Goal: Use online tool/utility: Use online tool/utility

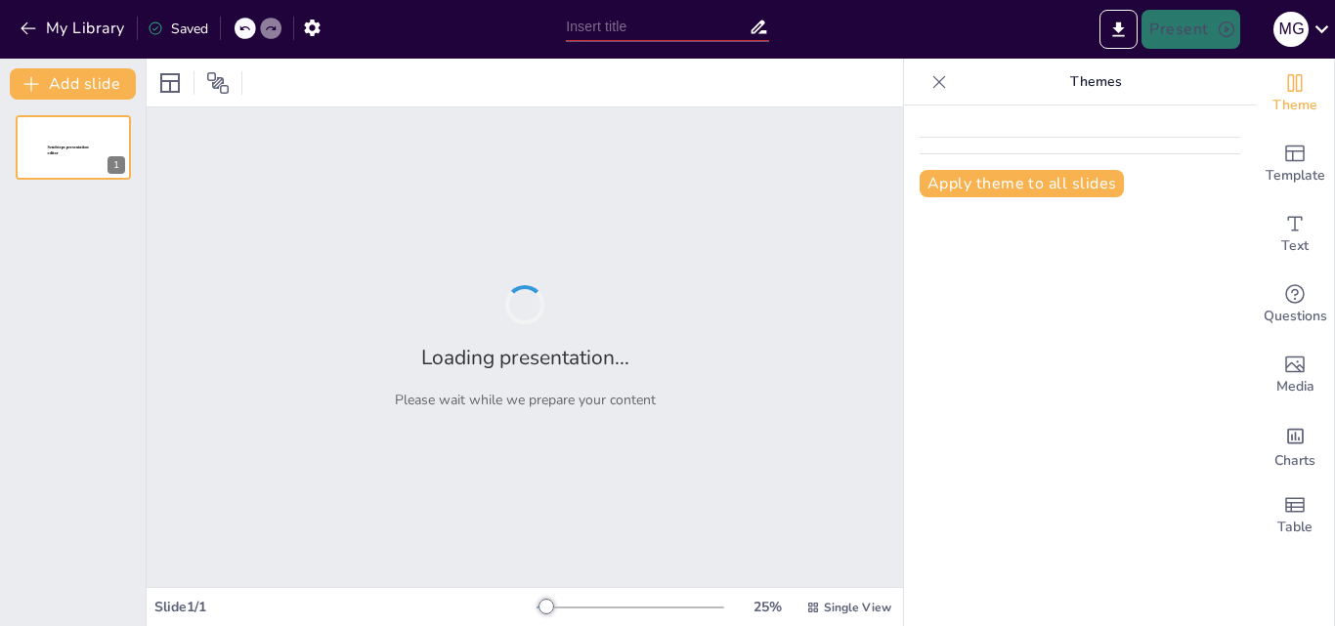
type input "LIMPIEZA PLUS: Innovación y Excelencia en Servicios de Aseo y Mantenimiento"
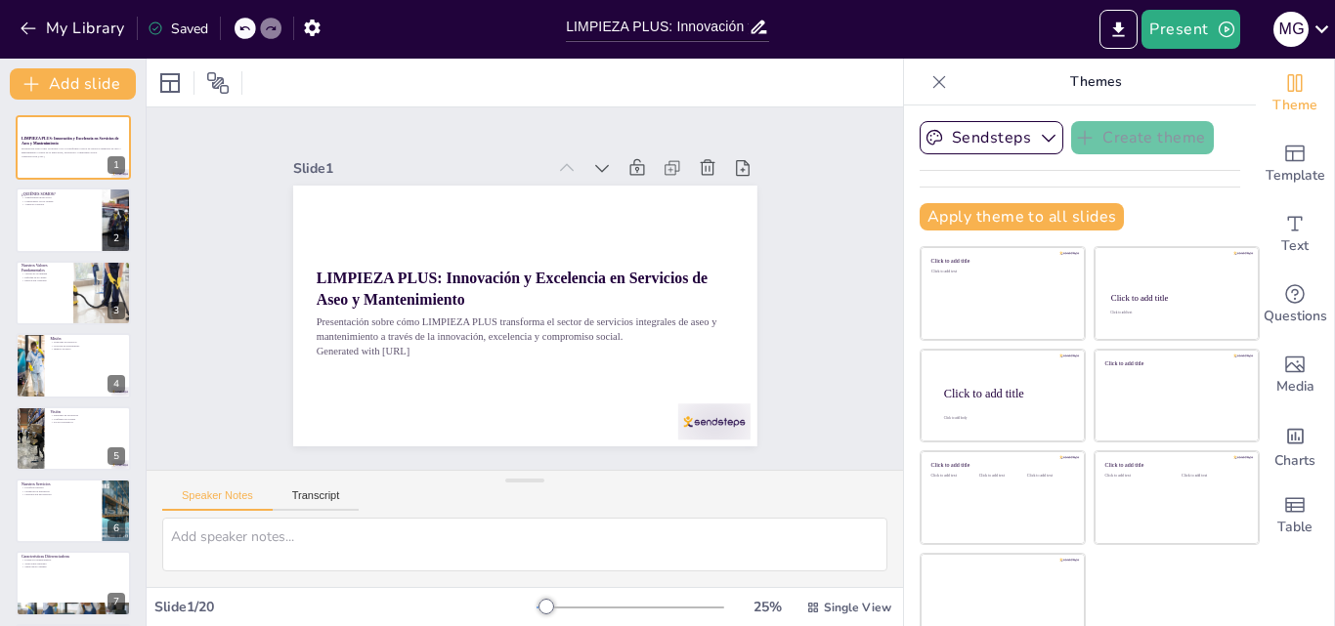
scroll to position [21, 0]
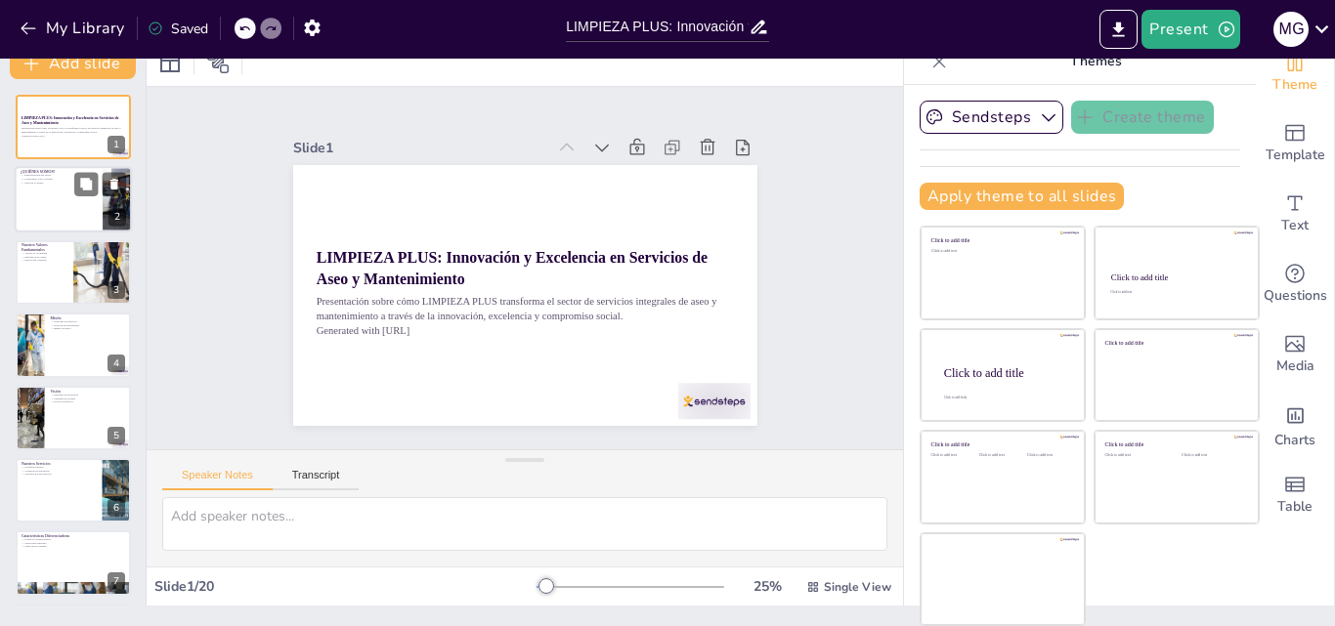
click at [65, 200] on div at bounding box center [73, 200] width 117 height 66
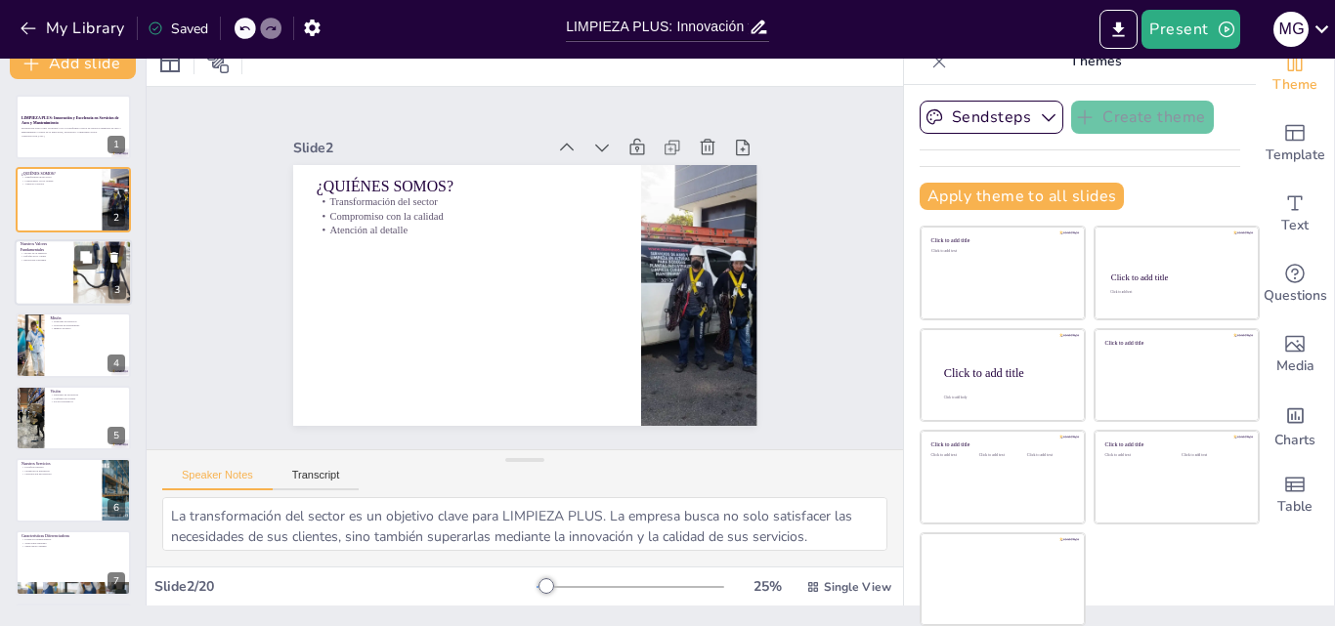
click at [60, 248] on p "Nuestros Valores Fundamentales" at bounding box center [44, 246] width 47 height 11
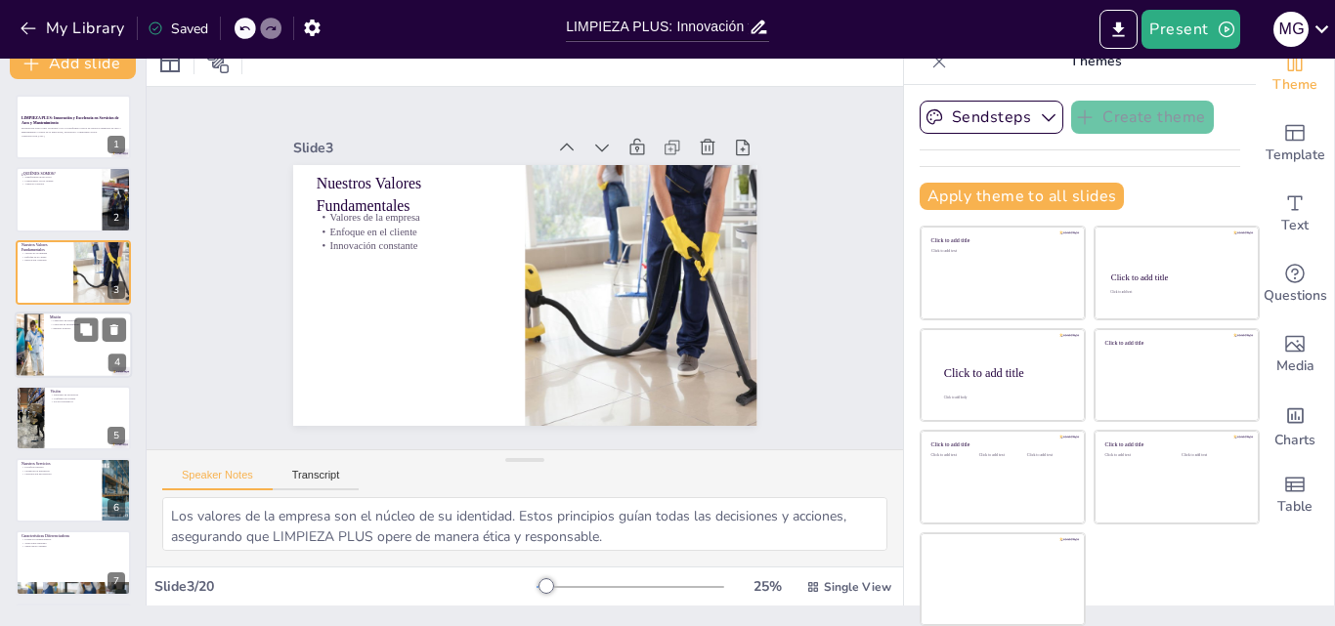
click at [55, 333] on div at bounding box center [73, 345] width 117 height 66
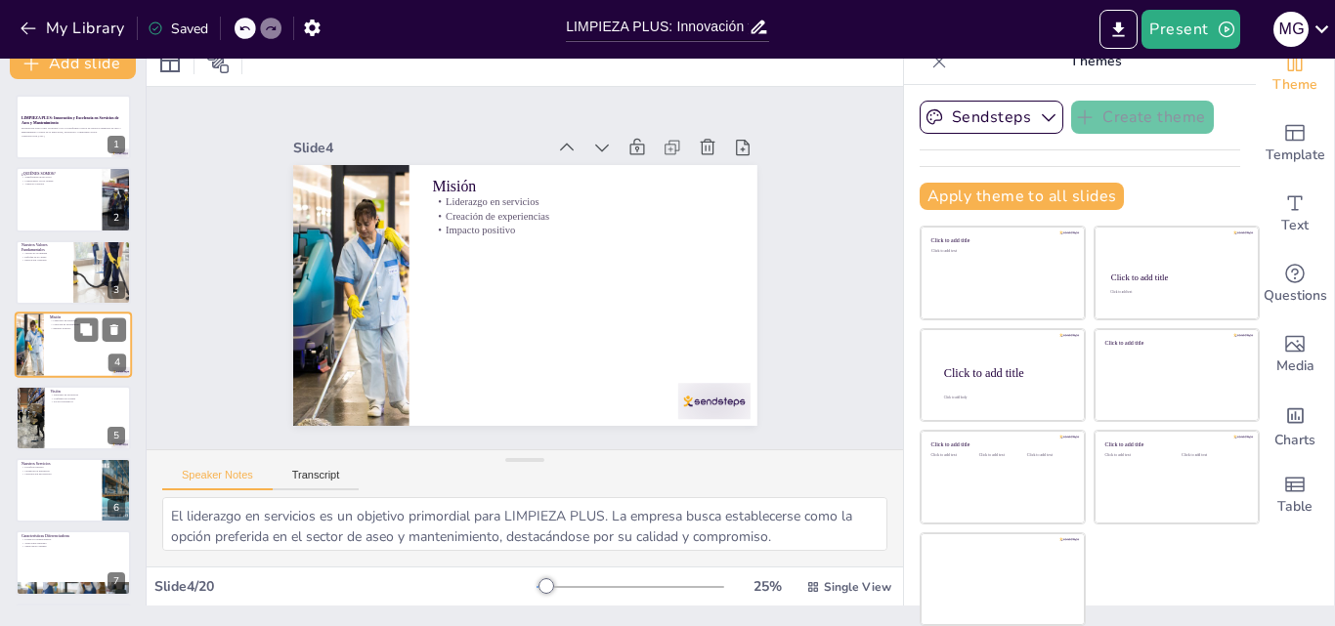
scroll to position [3, 0]
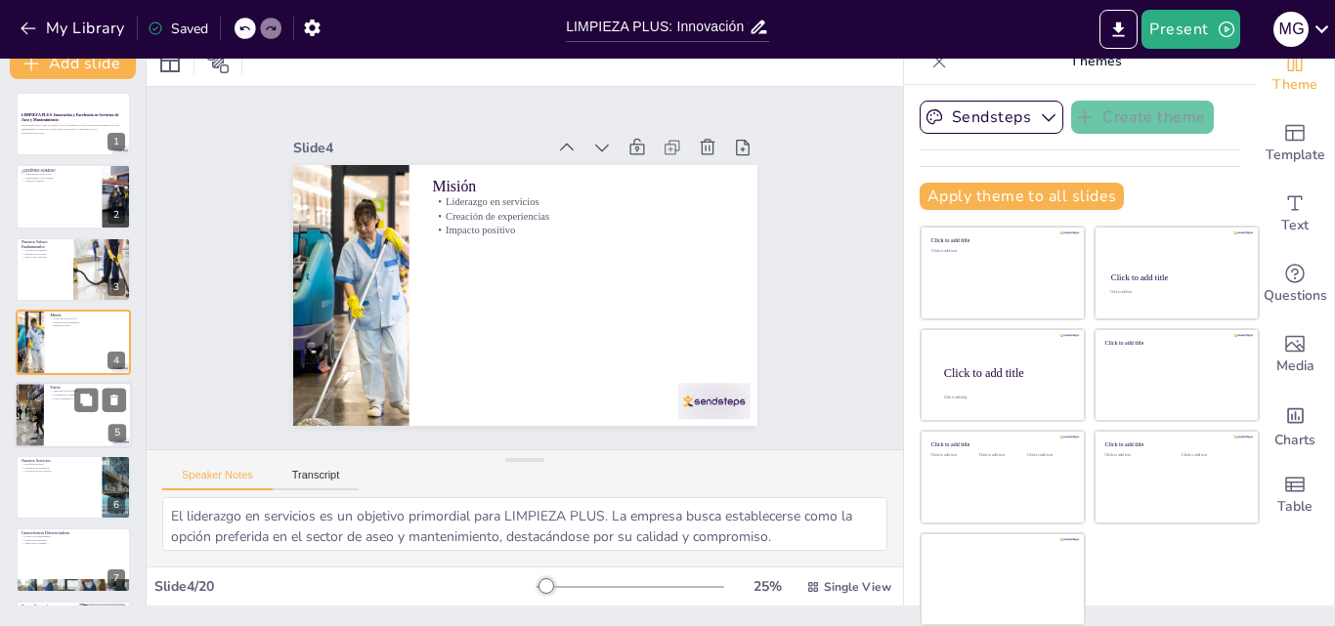
click at [52, 425] on div at bounding box center [73, 415] width 117 height 66
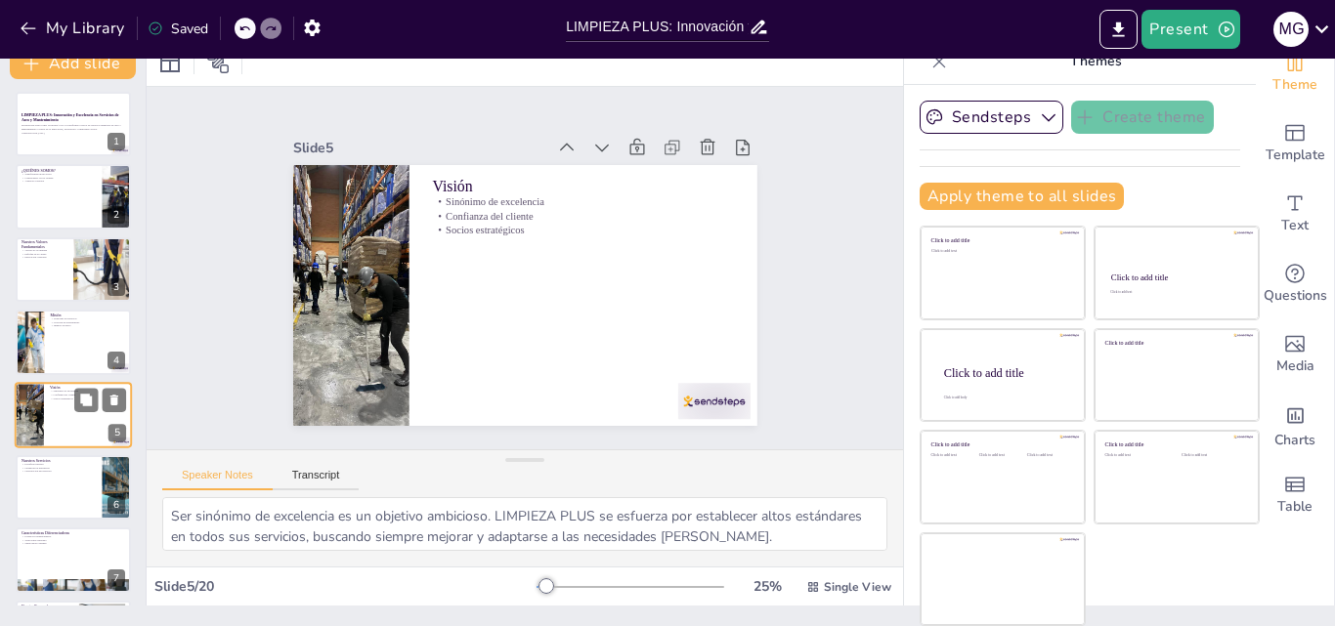
scroll to position [75, 0]
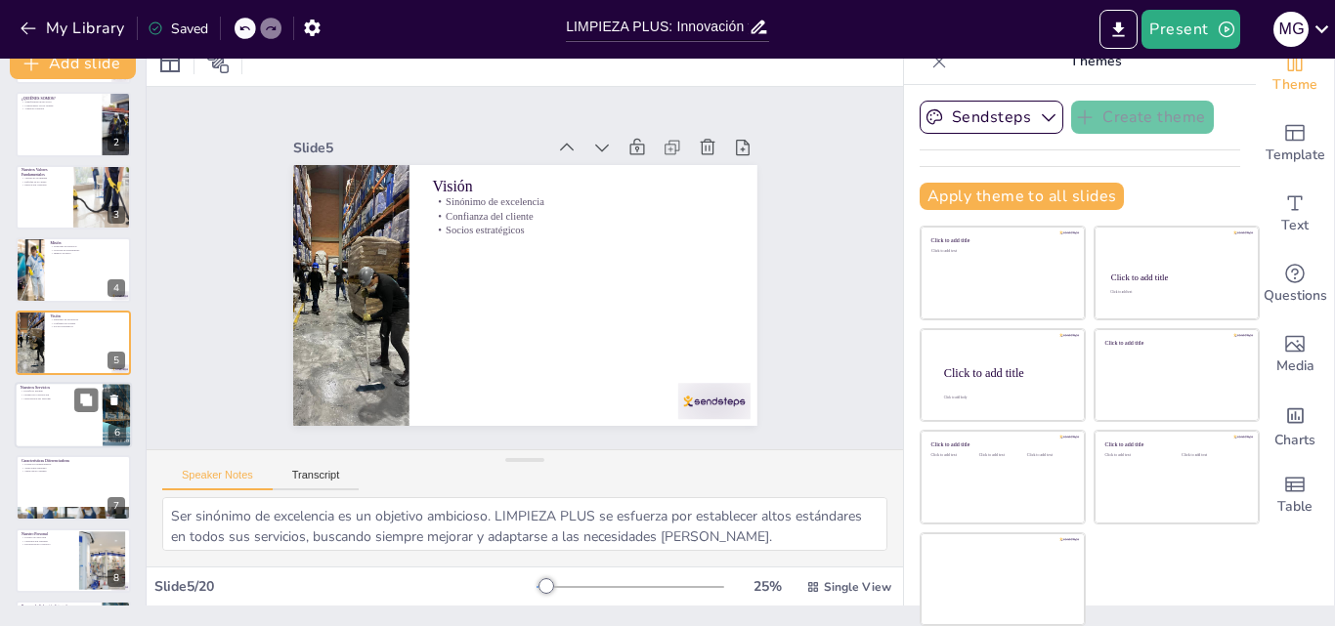
click at [47, 428] on div at bounding box center [73, 415] width 117 height 66
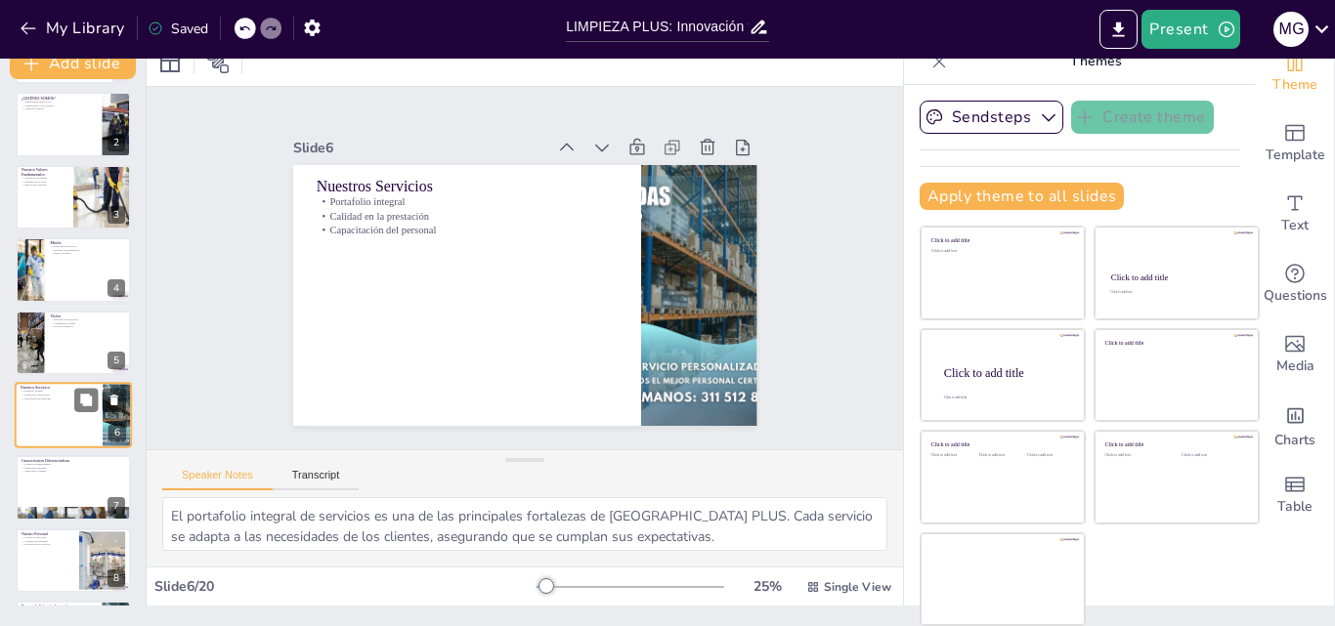
scroll to position [149, 0]
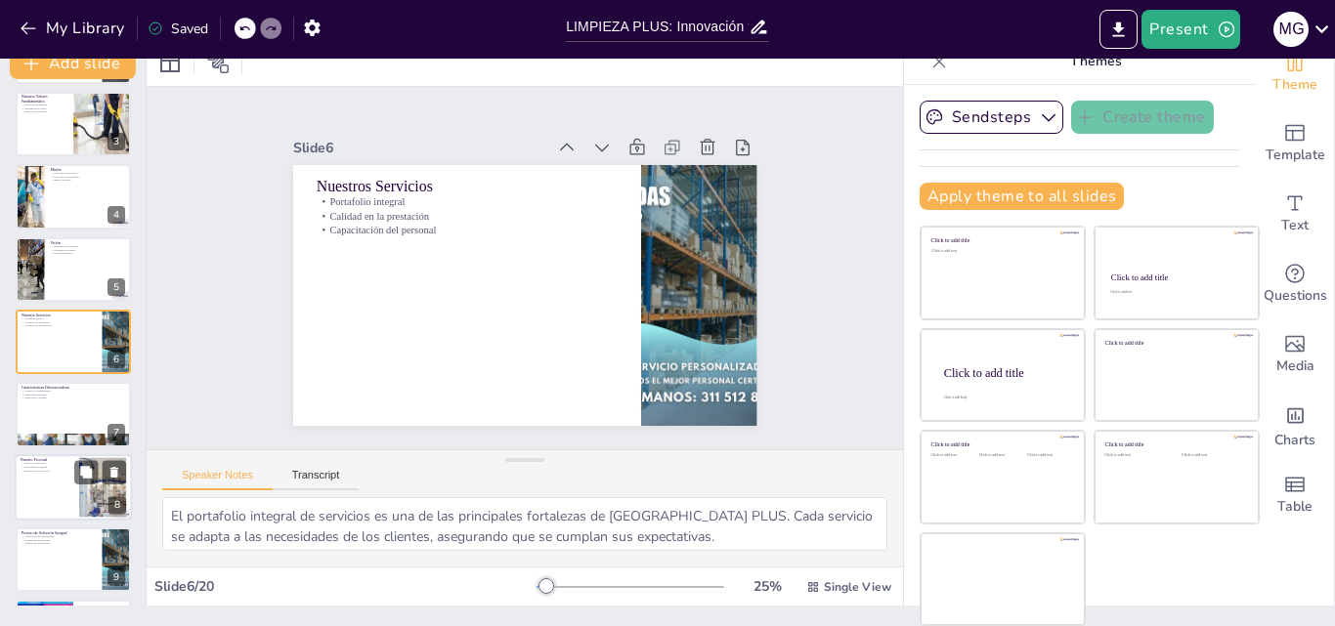
click at [55, 500] on div at bounding box center [73, 487] width 117 height 66
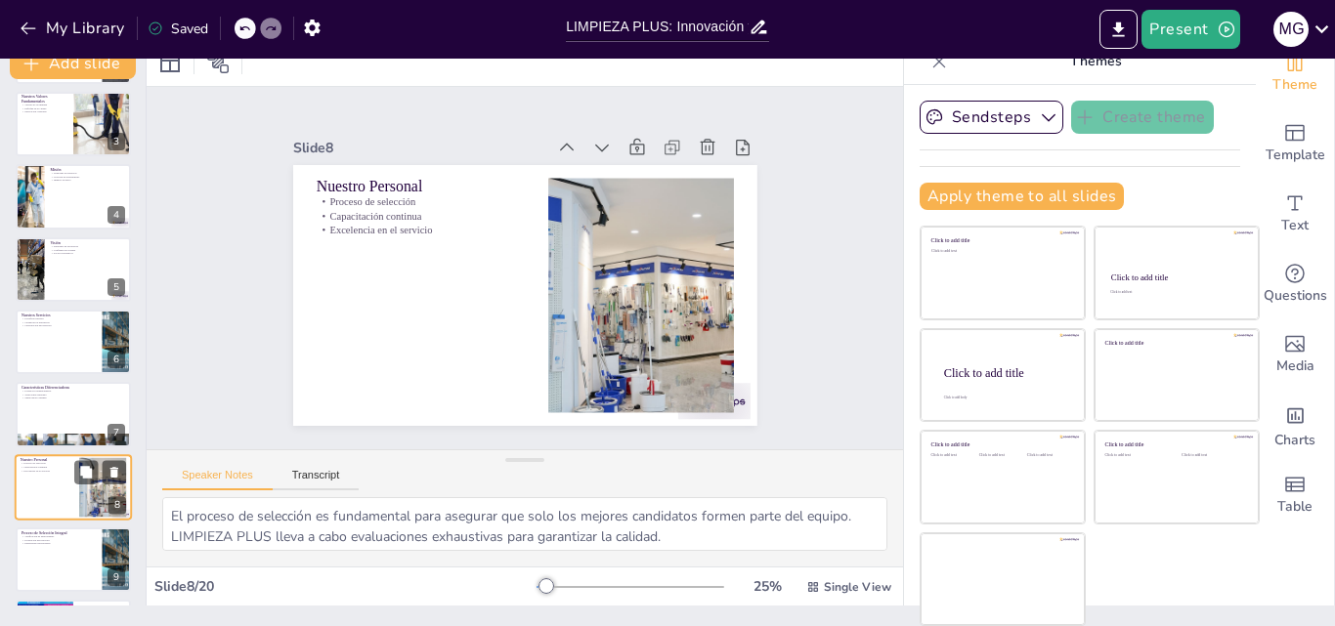
scroll to position [293, 0]
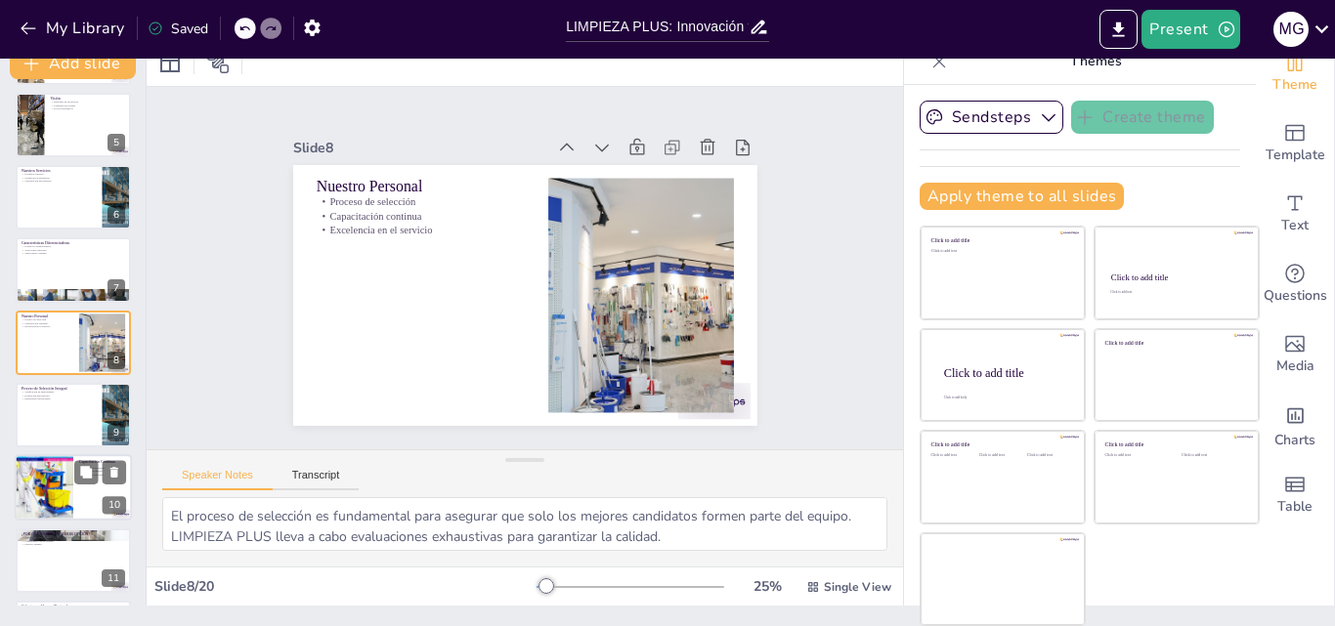
click at [49, 486] on div at bounding box center [44, 488] width 88 height 66
type textarea "La formación avanzada es esencial para el desarrollo del personal. LIMPIEZA PLU…"
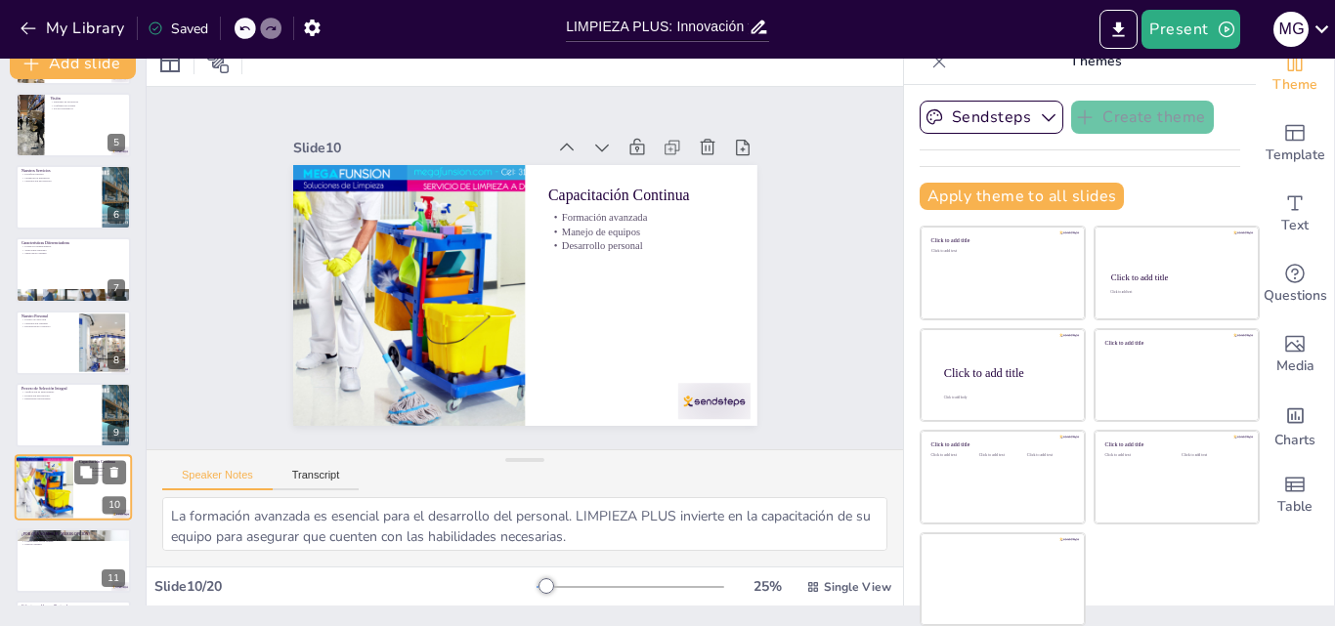
scroll to position [439, 0]
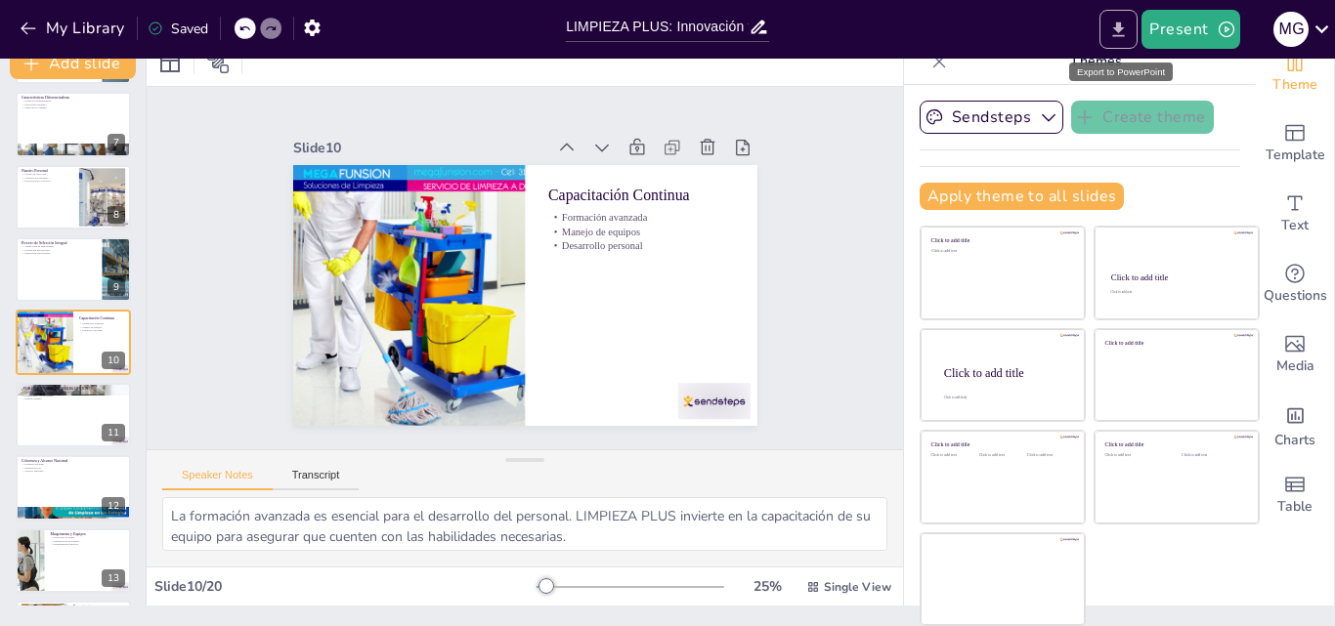
click at [1125, 29] on icon "Export to PowerPoint" at bounding box center [1118, 30] width 21 height 21
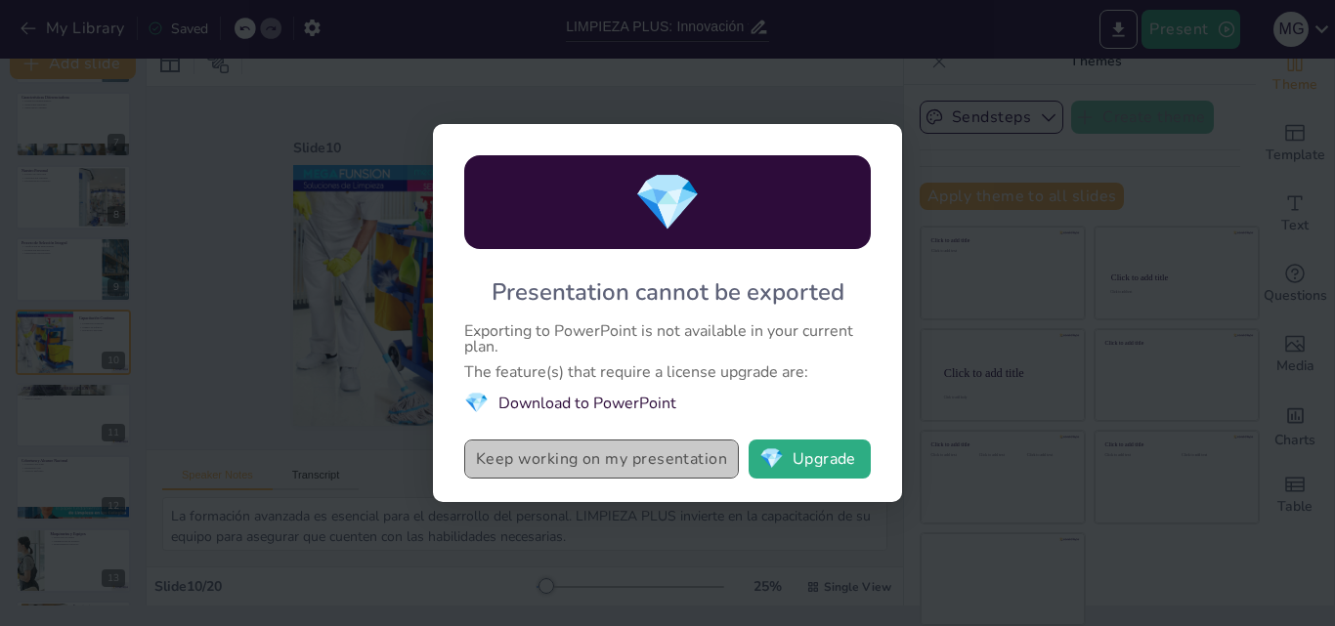
click at [630, 446] on button "Keep working on my presentation" at bounding box center [601, 459] width 275 height 39
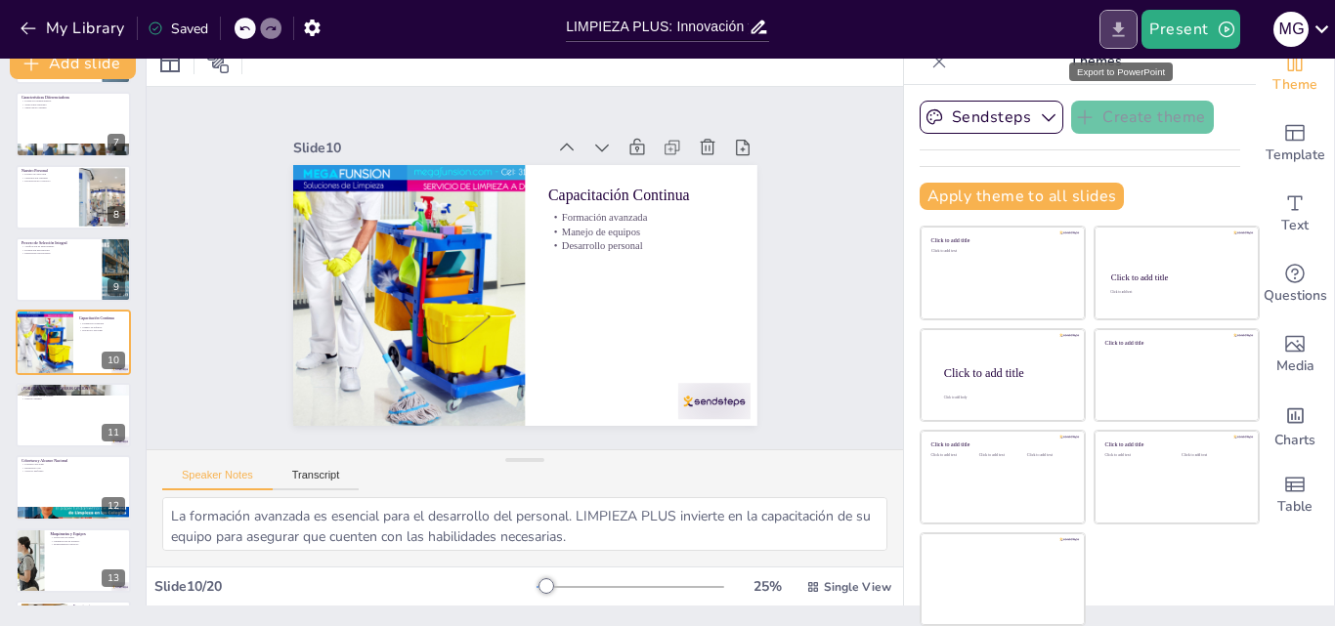
click at [1119, 31] on icon "Export to PowerPoint" at bounding box center [1118, 30] width 21 height 21
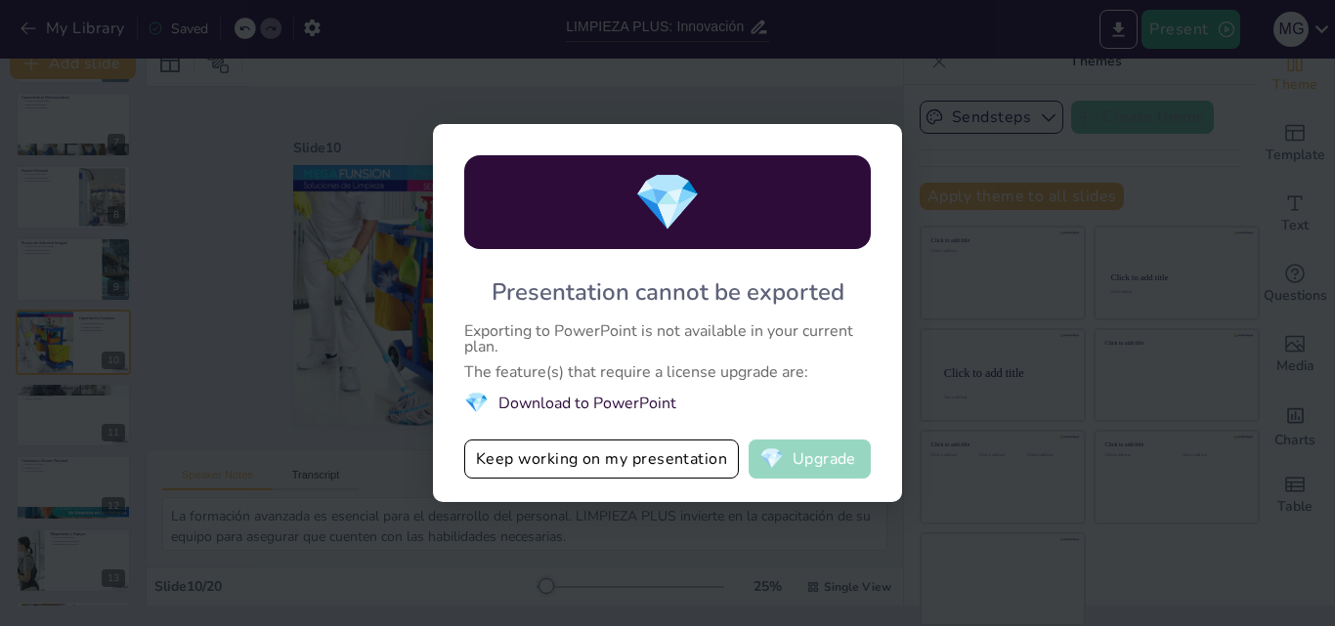
click at [814, 453] on button "💎 Upgrade" at bounding box center [809, 459] width 122 height 39
